Goal: Task Accomplishment & Management: Manage account settings

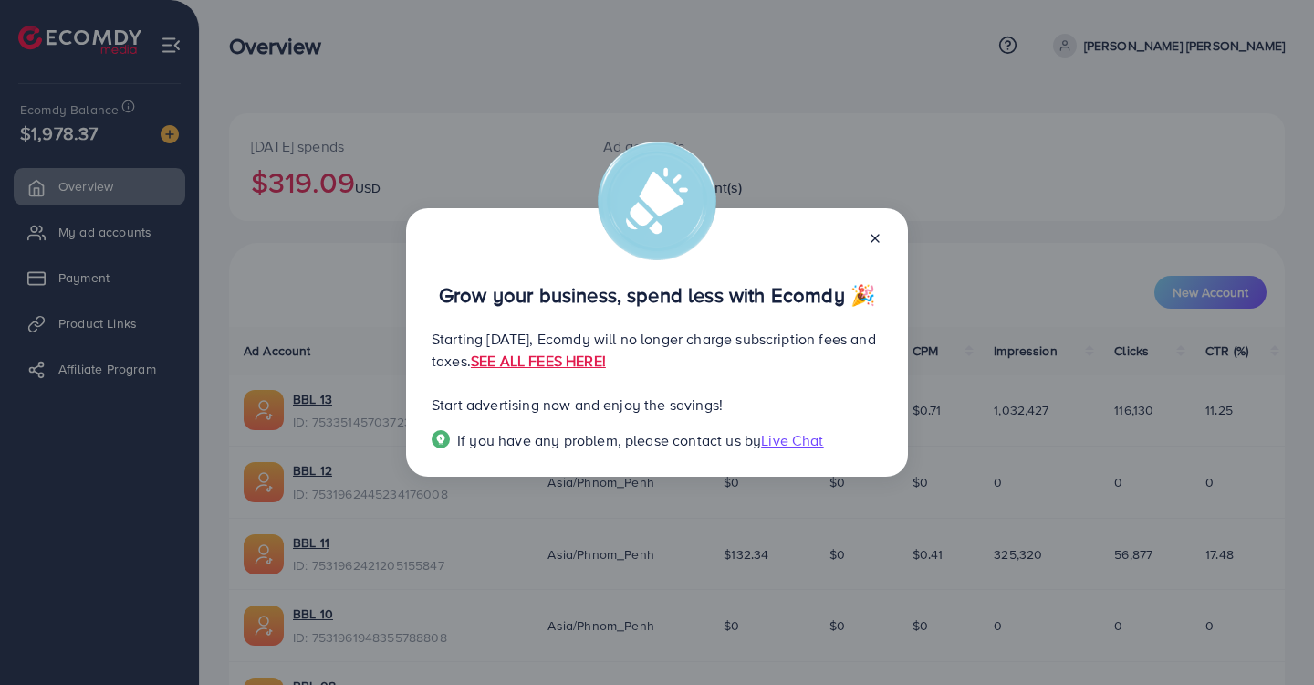
click at [884, 242] on div "Grow your business, spend less with Ecomdy 🎉 Starting [DATE], Ecomdy will no lo…" at bounding box center [657, 342] width 502 height 268
click at [877, 233] on icon at bounding box center [875, 238] width 15 height 15
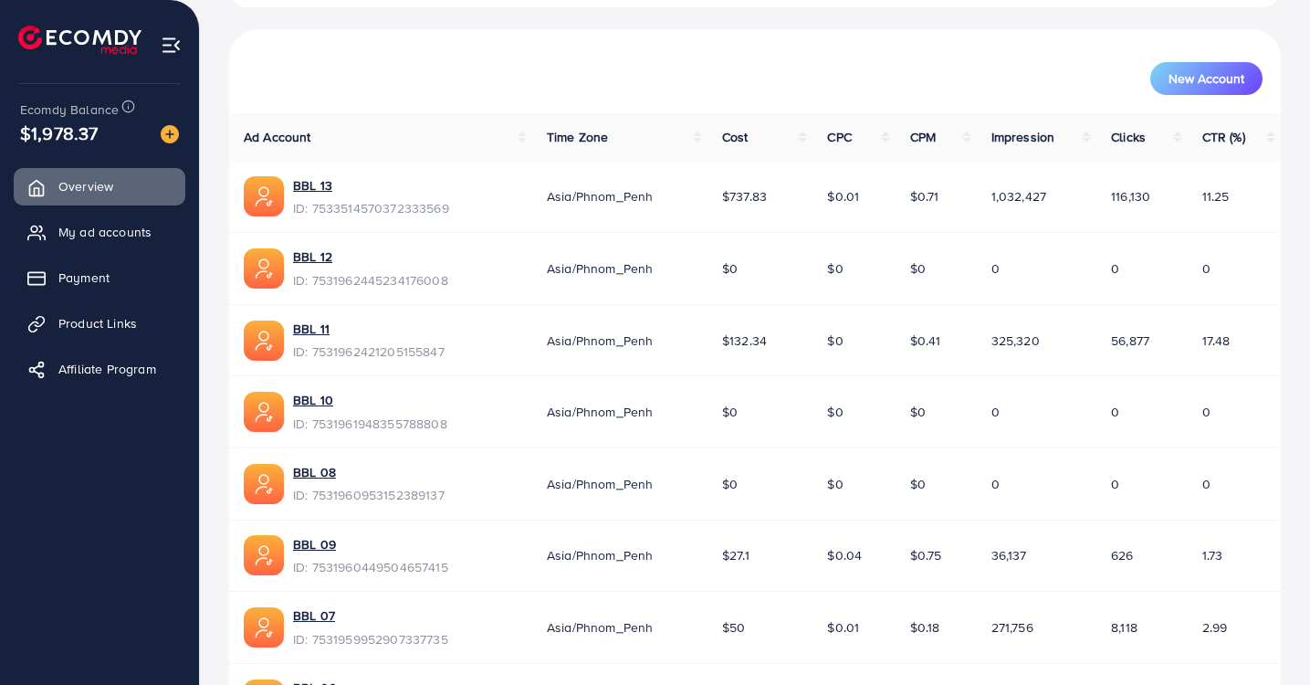
scroll to position [235, 0]
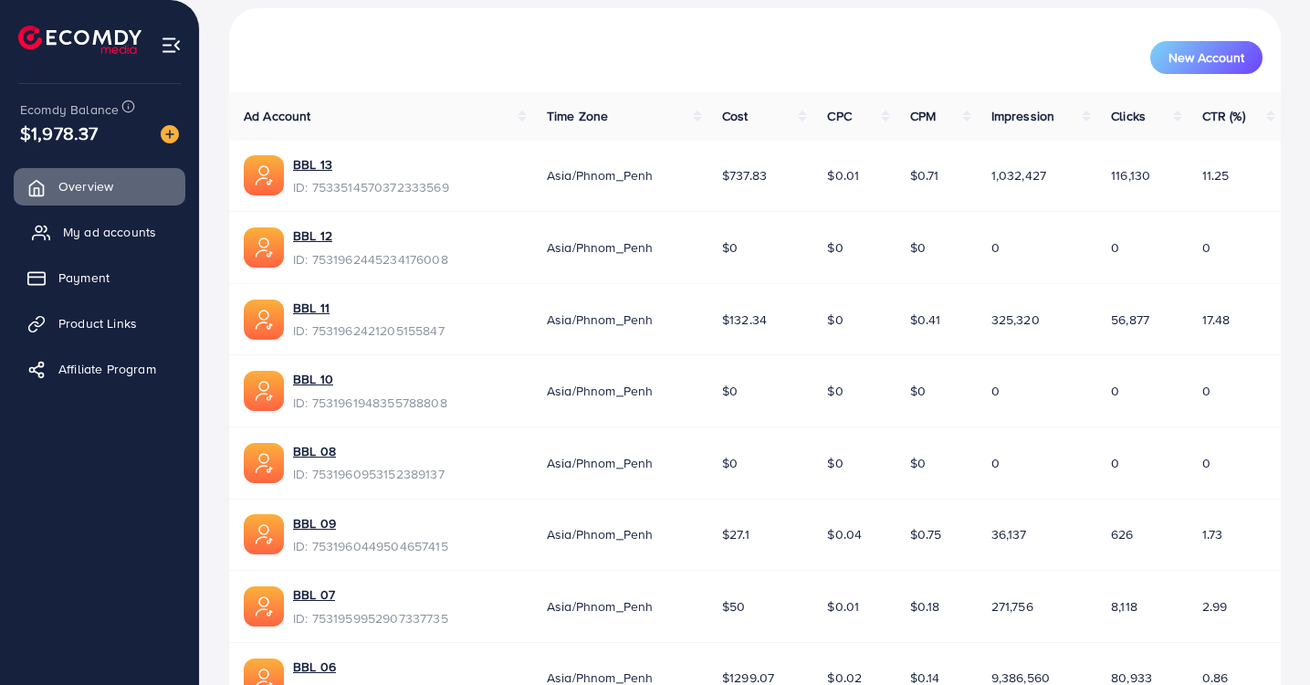
click at [105, 232] on span "My ad accounts" at bounding box center [109, 232] width 93 height 18
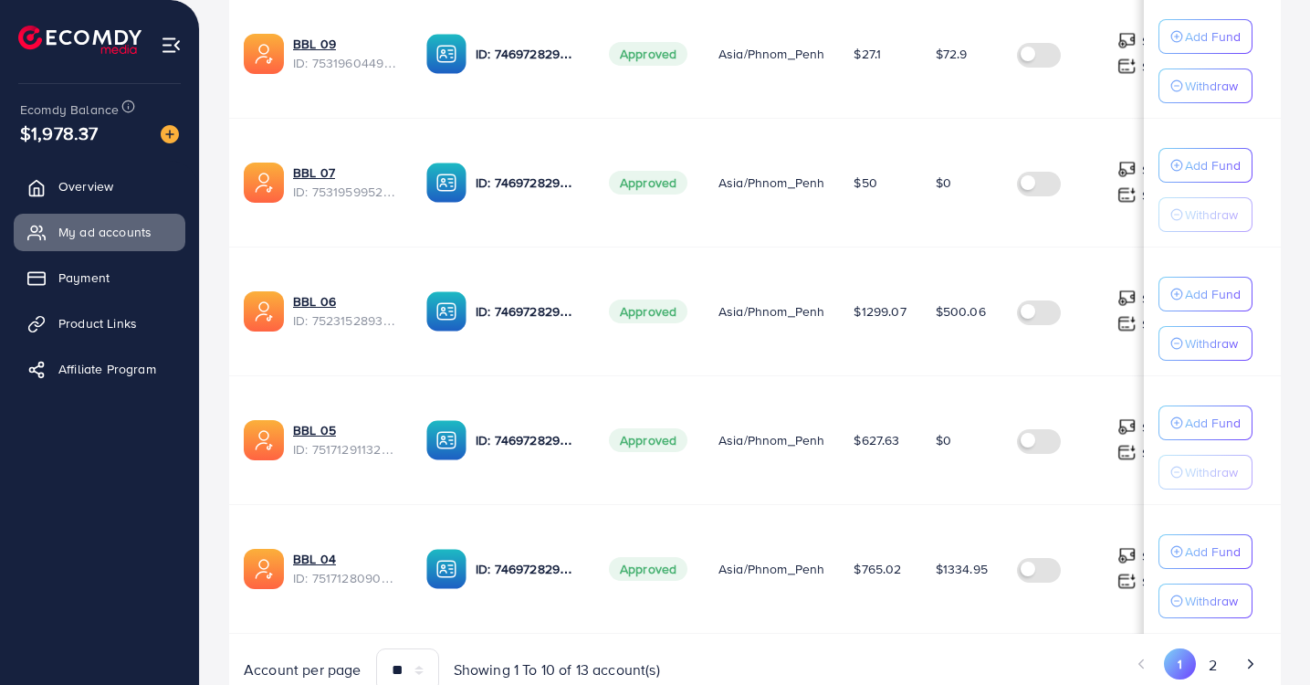
scroll to position [1107, 0]
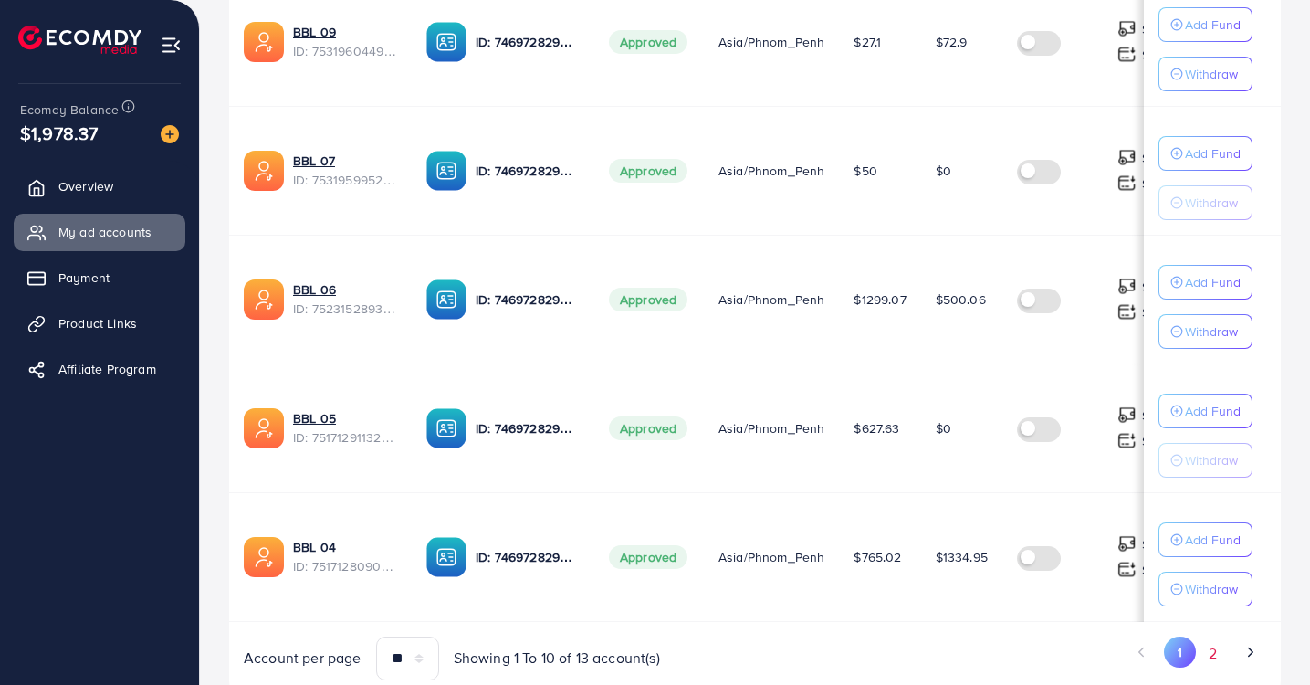
click at [1219, 654] on button "2" at bounding box center [1212, 653] width 33 height 34
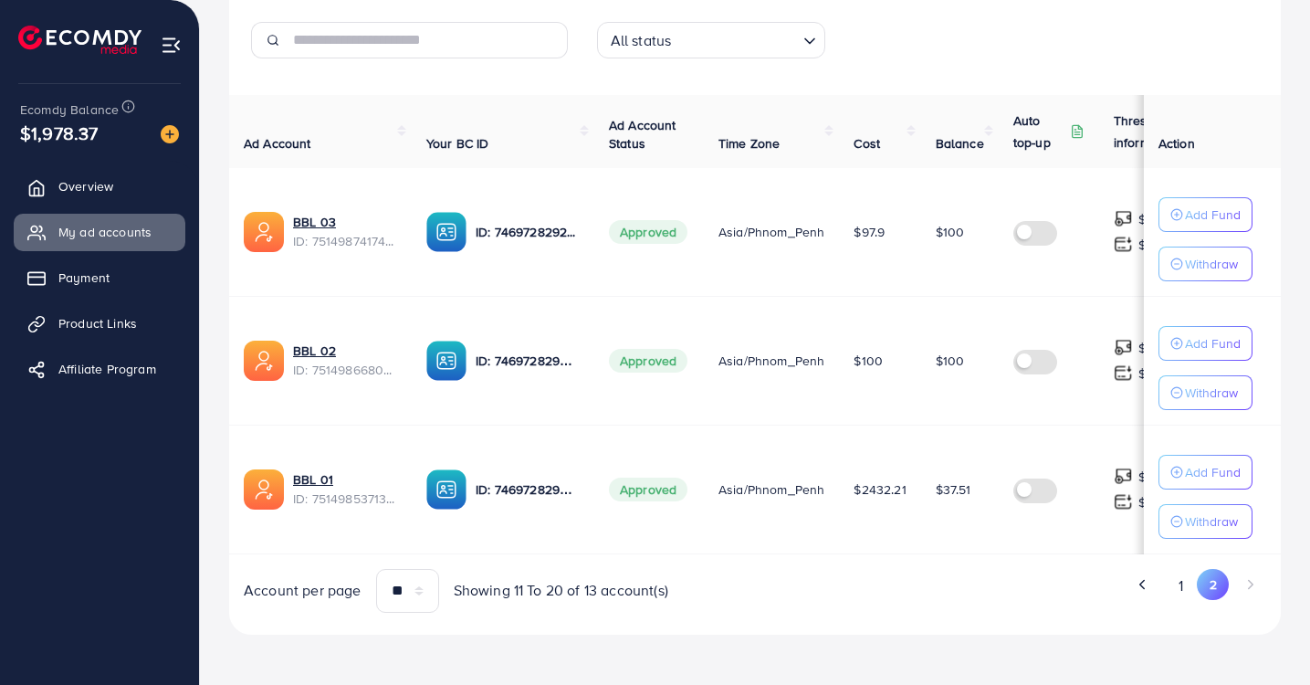
scroll to position [278, 0]
click at [1178, 599] on button "1" at bounding box center [1181, 585] width 32 height 34
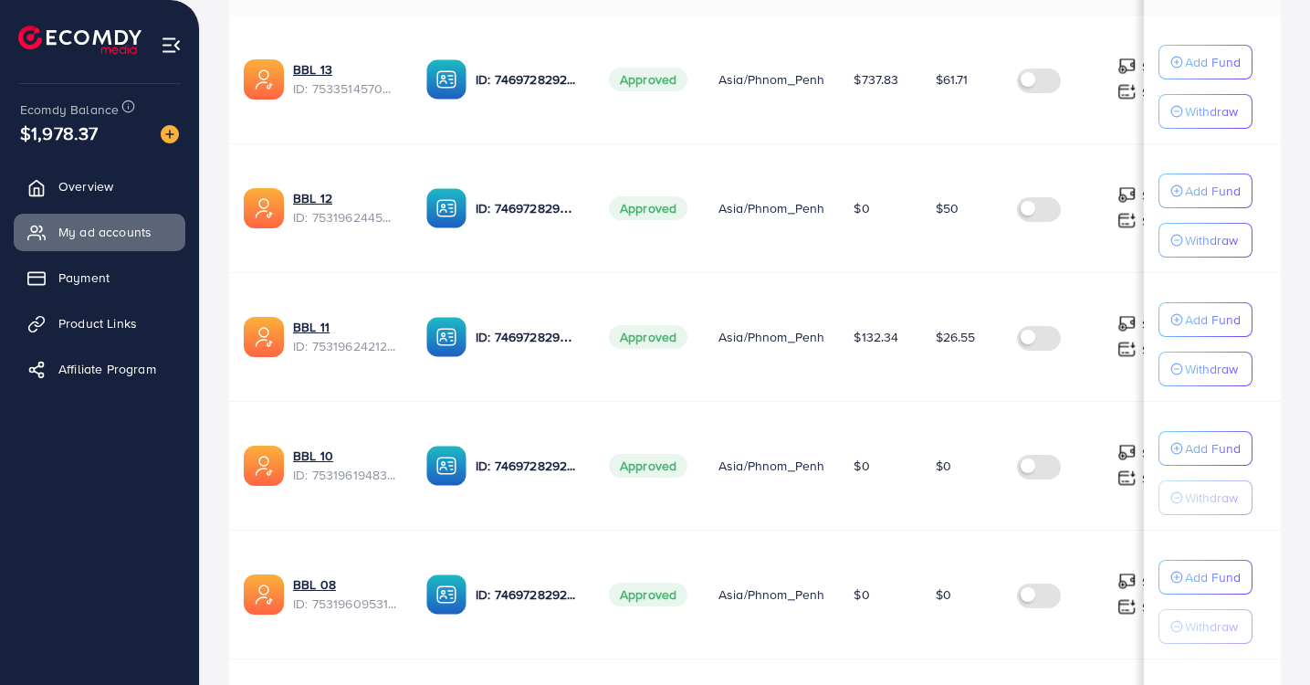
scroll to position [378, 0]
